Goal: Task Accomplishment & Management: Use online tool/utility

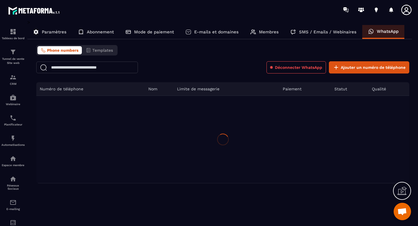
scroll to position [981, 0]
click at [303, 69] on span "Déconnecter WhatsApp" at bounding box center [298, 67] width 47 height 6
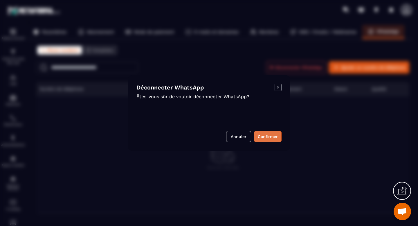
click at [268, 134] on button "Confirmer" at bounding box center [268, 136] width 28 height 11
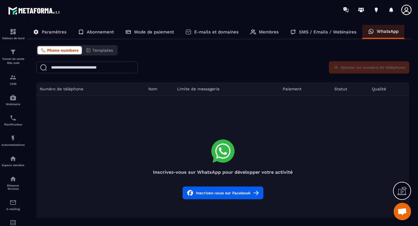
click at [228, 194] on button "Inscrivez-vous sur Facebook" at bounding box center [223, 192] width 81 height 13
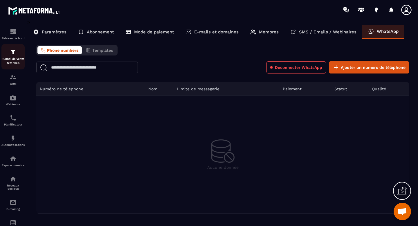
click at [13, 57] on div "Tunnel de vente Site web" at bounding box center [12, 56] width 23 height 17
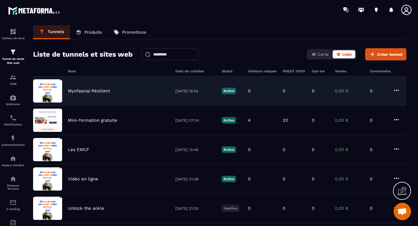
click at [142, 93] on div "Myofascial Résilient" at bounding box center [119, 90] width 102 height 5
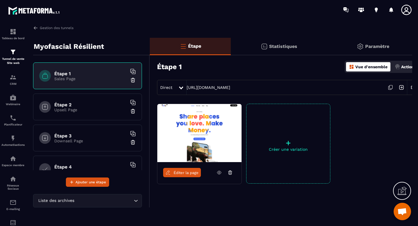
click at [187, 174] on span "Éditer la page" at bounding box center [186, 172] width 25 height 4
